Goal: Task Accomplishment & Management: Manage account settings

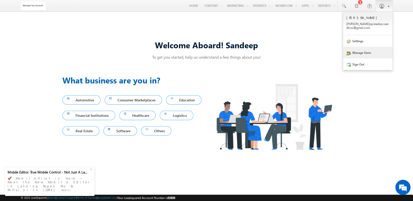
click at [362, 52] on link "Manage Users" at bounding box center [368, 53] width 50 height 12
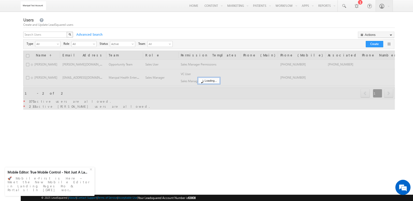
click at [64, 33] on div "X" at bounding box center [48, 35] width 51 height 7
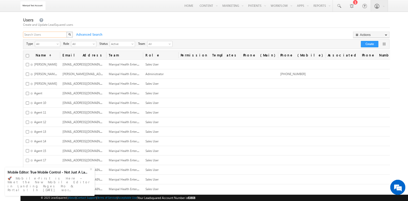
click at [59, 34] on input "text" at bounding box center [45, 35] width 44 height 6
click at [55, 30] on div "Users Create and Update LeadSquared users X Advanced Search Actions Import User…" at bounding box center [206, 170] width 367 height 306
click at [55, 34] on input "text" at bounding box center [45, 35] width 44 height 6
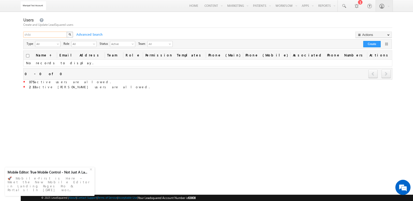
click at [55, 34] on input "shibi" at bounding box center [45, 35] width 44 height 6
type input "="
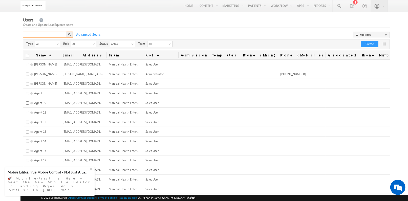
click at [53, 36] on input "text" at bounding box center [45, 35] width 44 height 6
click at [26, 54] on input "checkbox" at bounding box center [27, 55] width 3 height 3
checkbox input "true"
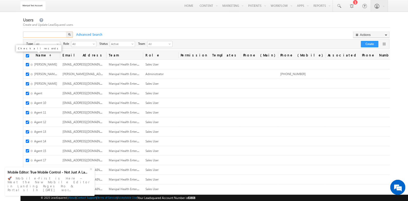
checkbox input "true"
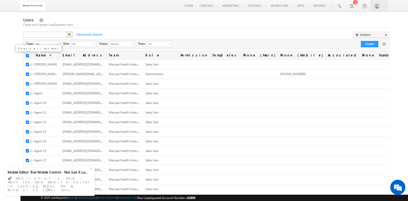
checkbox input "true"
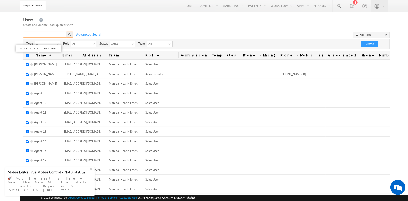
checkbox input "true"
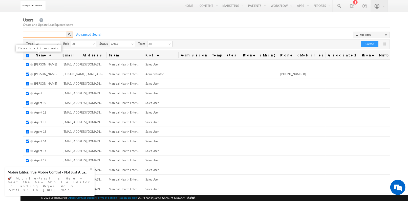
checkbox input "true"
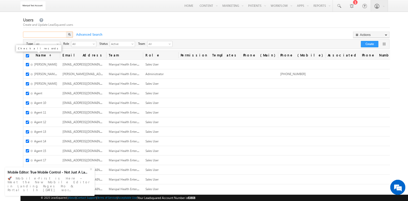
checkbox input "true"
click at [26, 54] on th "Name (sorted ascending)" at bounding box center [41, 55] width 37 height 9
click at [26, 54] on input "checkbox" at bounding box center [27, 55] width 3 height 3
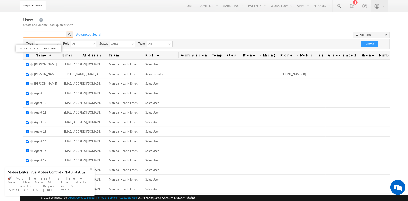
checkbox input "false"
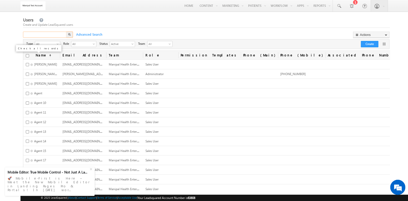
checkbox input "false"
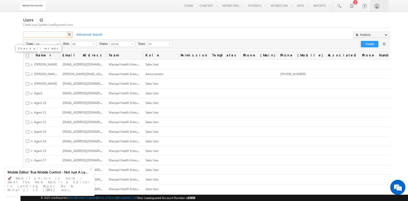
checkbox input "false"
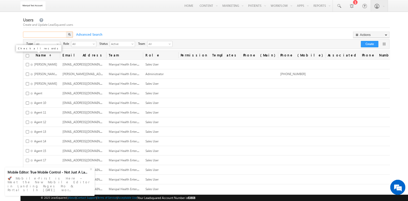
checkbox input "false"
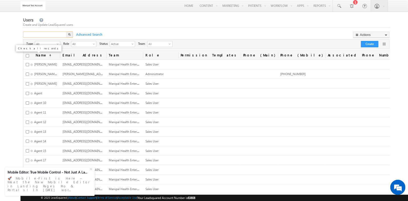
checkbox input "false"
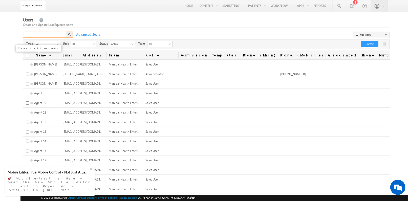
checkbox input "false"
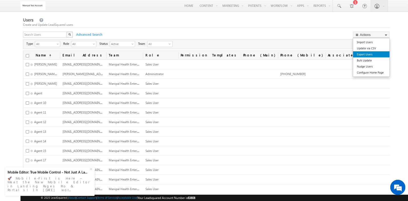
click at [373, 56] on link "Export Users" at bounding box center [371, 54] width 36 height 6
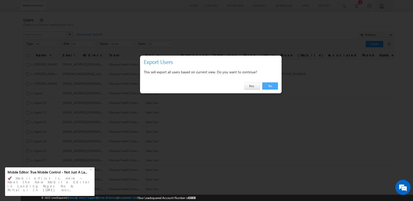
click at [266, 86] on link "Yes" at bounding box center [270, 85] width 15 height 7
